Goal: Navigation & Orientation: Find specific page/section

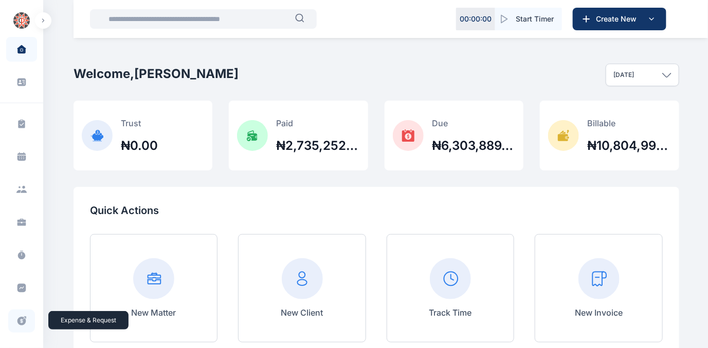
click at [17, 320] on icon at bounding box center [21, 321] width 9 height 9
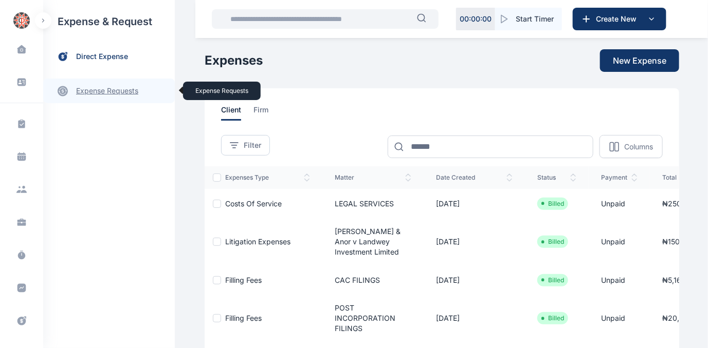
click at [99, 88] on link "expense requests expense requests" at bounding box center [109, 91] width 132 height 25
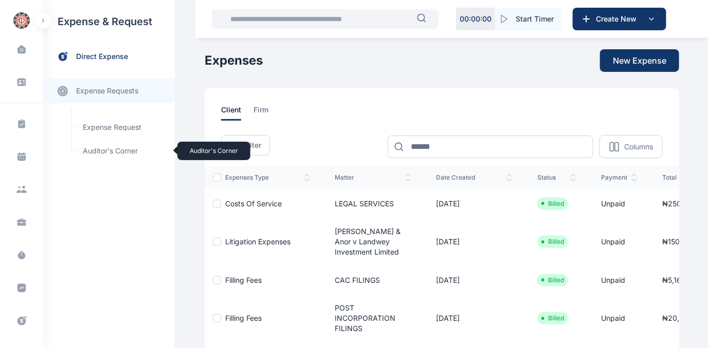
click at [91, 147] on span "Auditor's Corner Auditor's Corner" at bounding box center [123, 151] width 93 height 20
